Goal: Use online tool/utility: Use online tool/utility

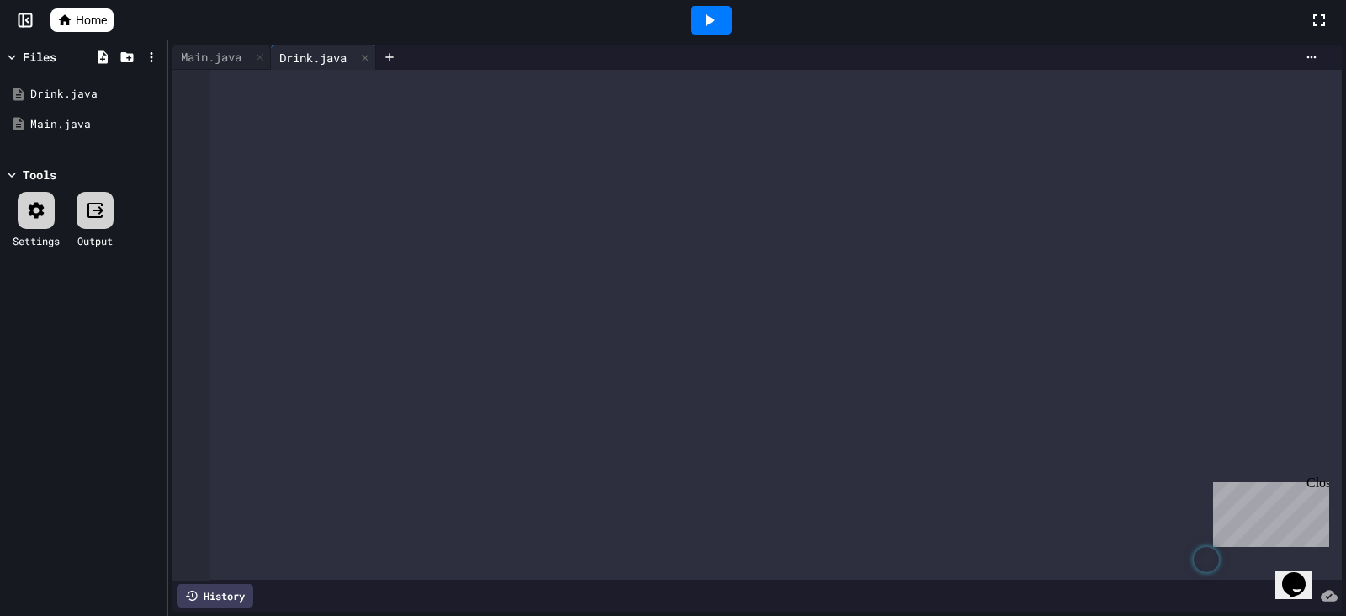
scroll to position [1157, 0]
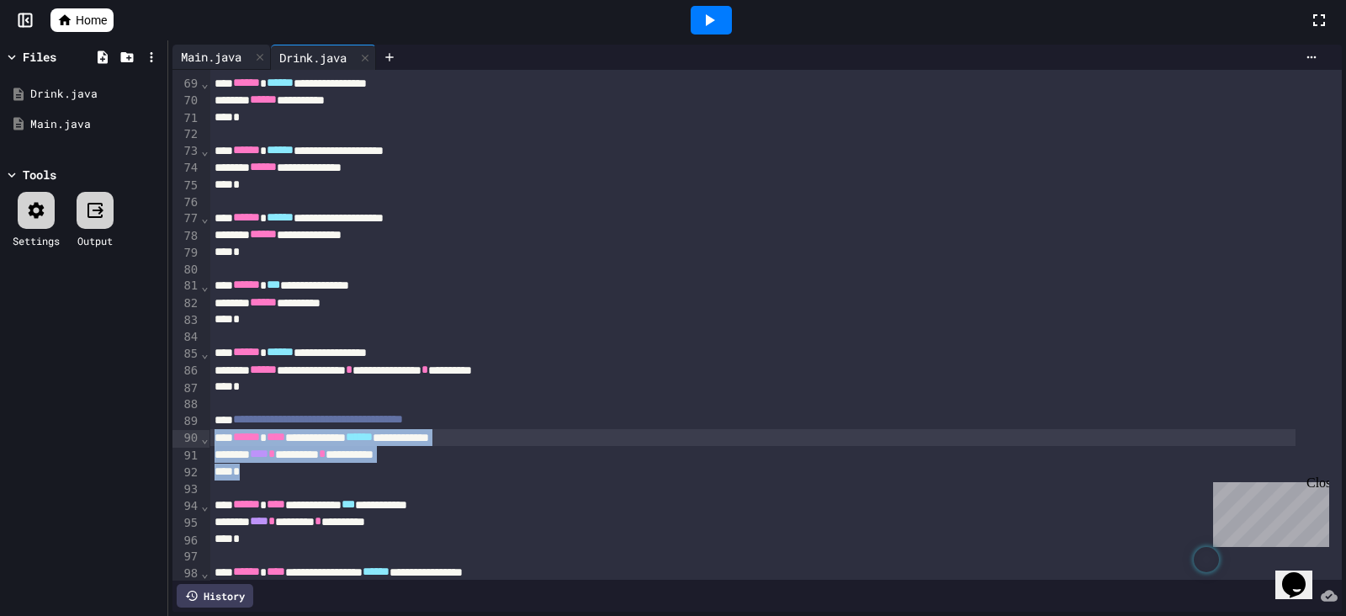
click at [239, 65] on div "Main.java" at bounding box center [210, 57] width 77 height 18
